Goal: Check status: Check status

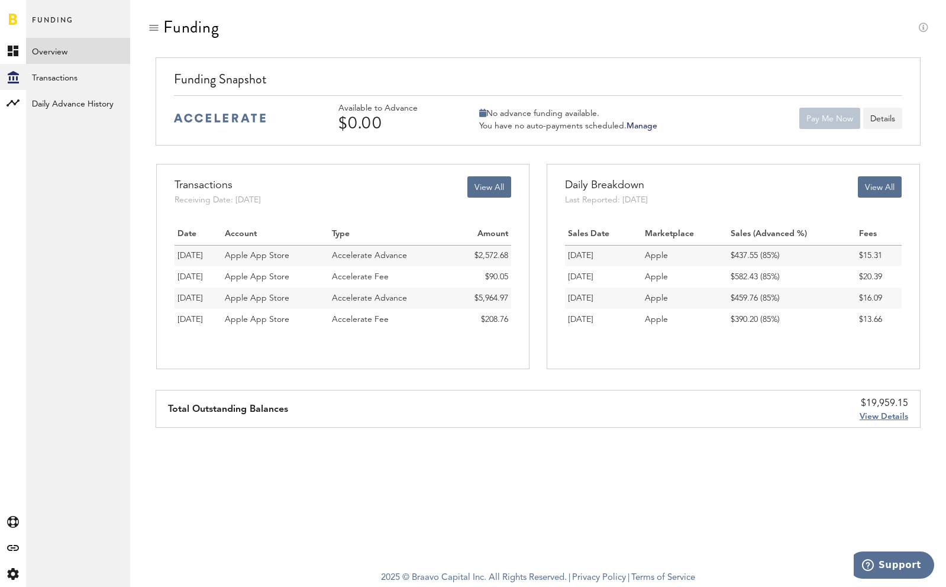
click at [486, 25] on div "Funding" at bounding box center [538, 38] width 780 height 40
click at [43, 47] on link "Overview" at bounding box center [78, 51] width 104 height 26
click at [296, 29] on div "Funding" at bounding box center [538, 38] width 780 height 40
click at [538, 510] on div "Funding Funding Snapshot Available to Advance $0.00 No advance funding availabl…" at bounding box center [538, 281] width 816 height 563
click at [544, 24] on div "Funding" at bounding box center [538, 38] width 780 height 40
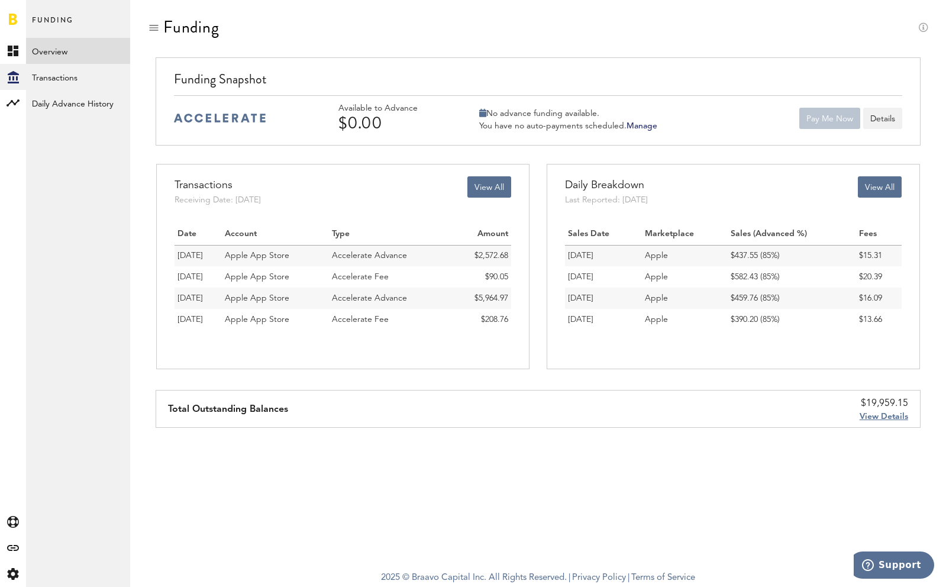
click at [644, 125] on link "Manage" at bounding box center [641, 126] width 31 height 8
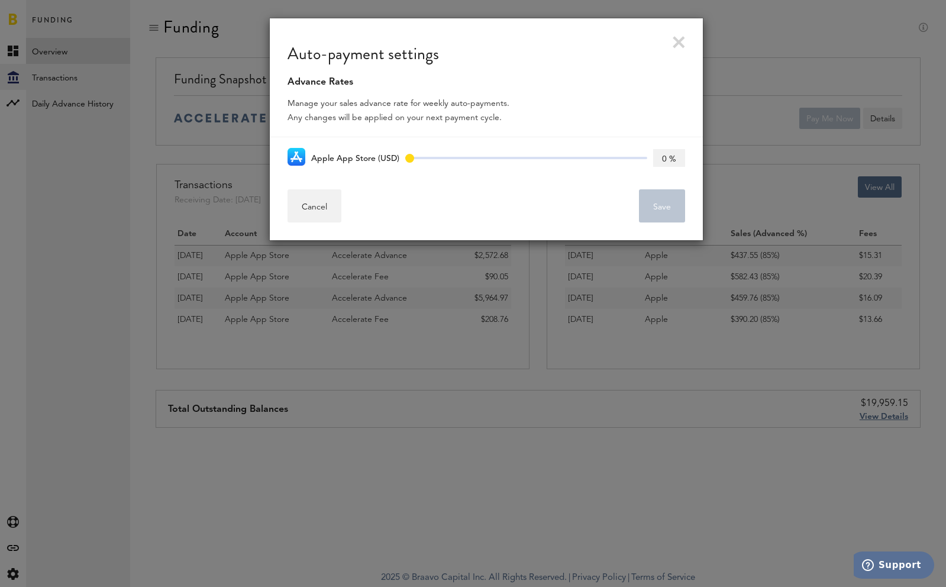
click at [678, 41] on link at bounding box center [679, 42] width 12 height 12
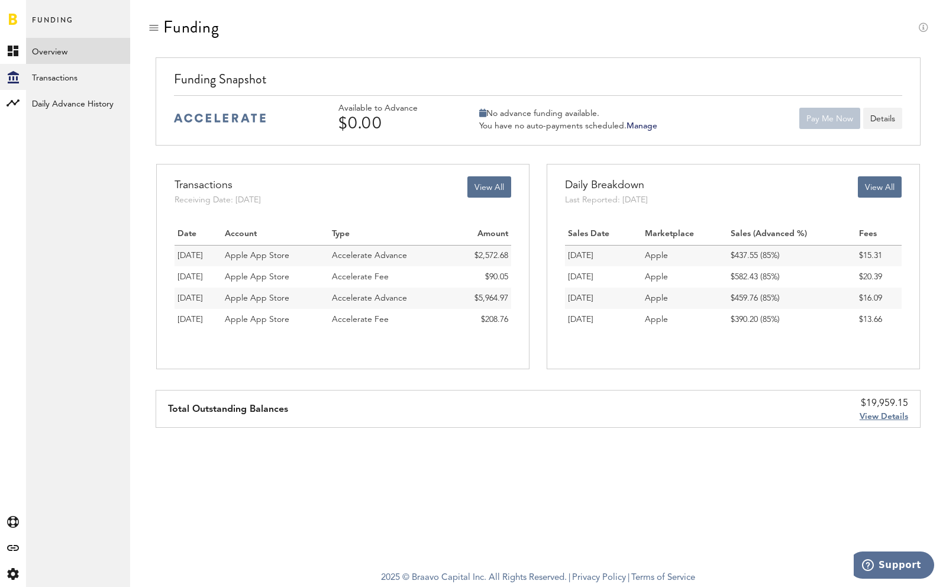
click at [187, 256] on span "[DATE]" at bounding box center [189, 255] width 25 height 8
